Goal: Submit feedback/report problem

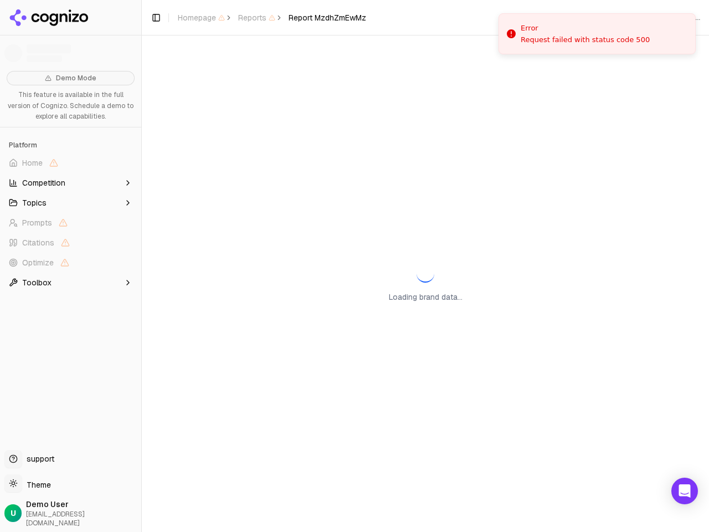
click at [70, 163] on span "Home" at bounding box center [70, 163] width 132 height 18
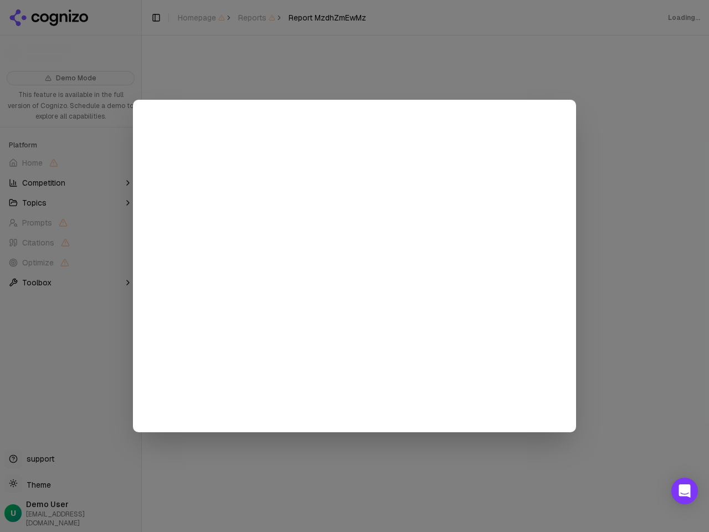
click at [70, 183] on div at bounding box center [354, 266] width 709 height 532
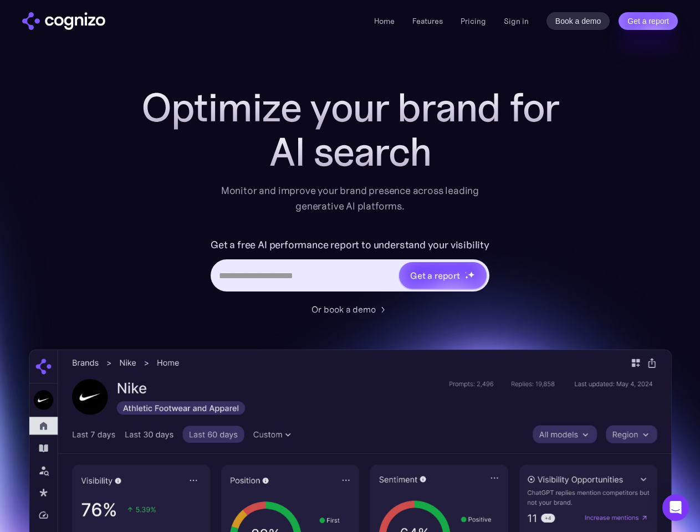
click at [647, 21] on link "Get a report" at bounding box center [647, 21] width 59 height 18
click at [0, 0] on input "Last name *" at bounding box center [0, 0] width 0 height 0
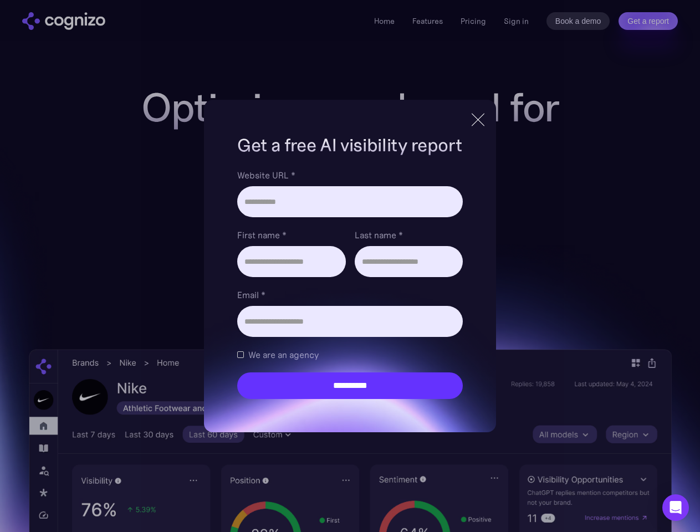
click at [675, 507] on icon "Open Intercom Messenger" at bounding box center [676, 507] width 12 height 13
